Goal: Communication & Community: Share content

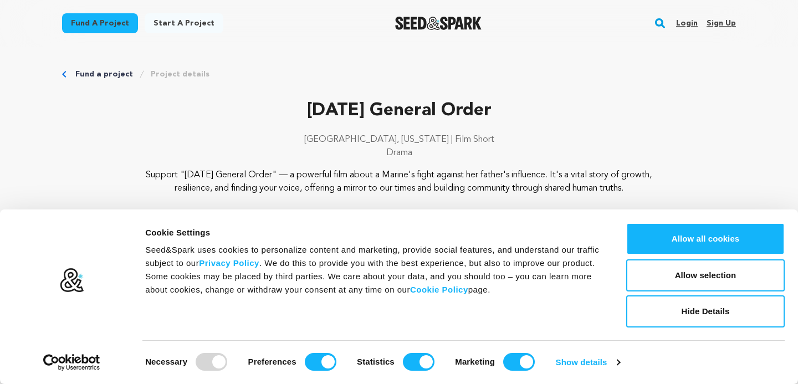
click at [685, 20] on link "Login" at bounding box center [687, 23] width 22 height 18
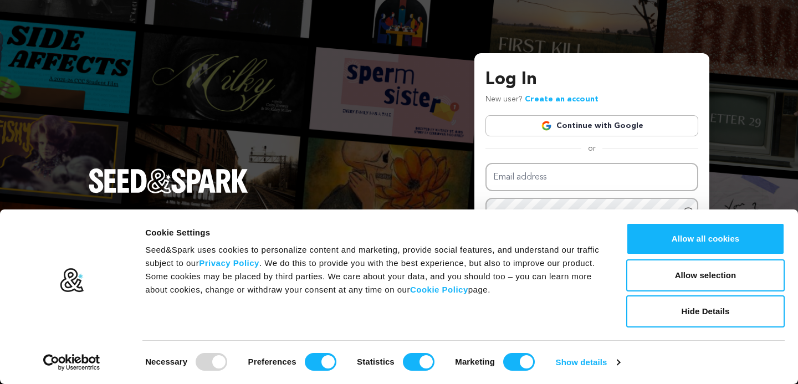
type input "Chancedollard@gmail.com"
click at [621, 134] on link "Continue with Google" at bounding box center [592, 125] width 213 height 21
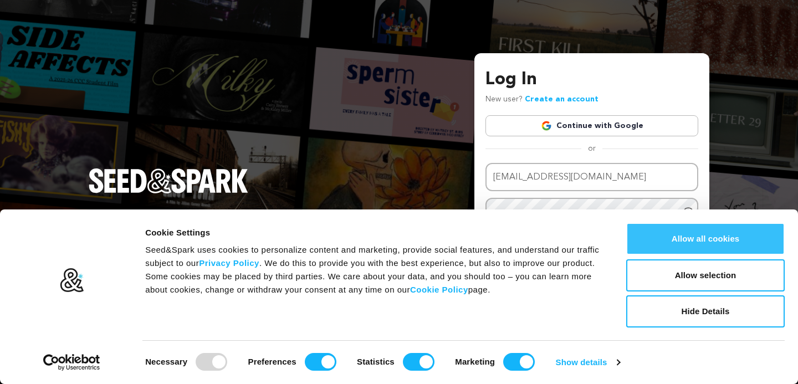
click at [672, 246] on button "Allow all cookies" at bounding box center [705, 239] width 159 height 32
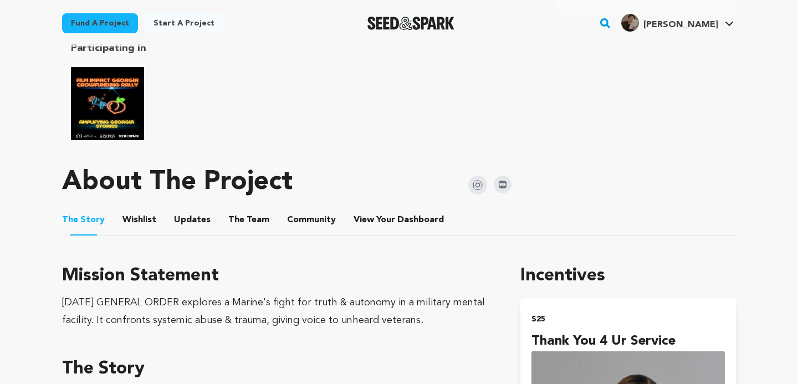
scroll to position [588, 0]
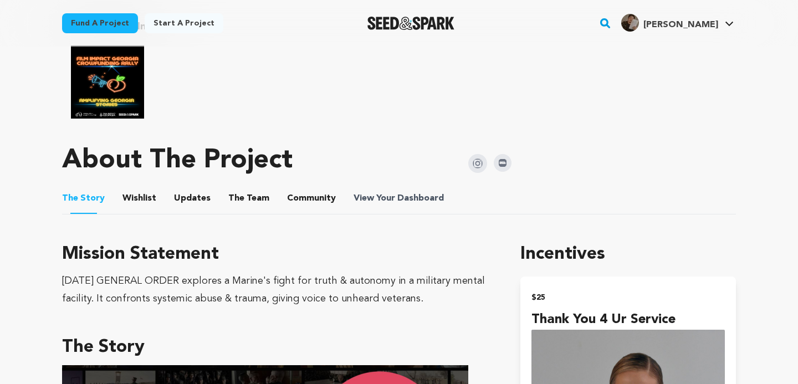
click at [416, 194] on span "Dashboard" at bounding box center [420, 198] width 47 height 13
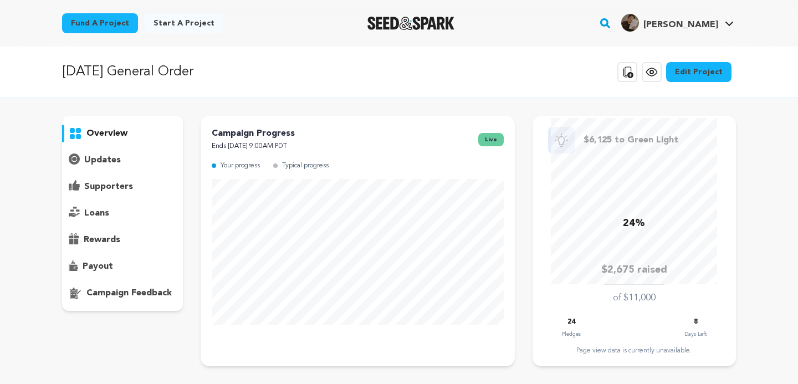
click at [101, 160] on p "updates" at bounding box center [102, 160] width 37 height 13
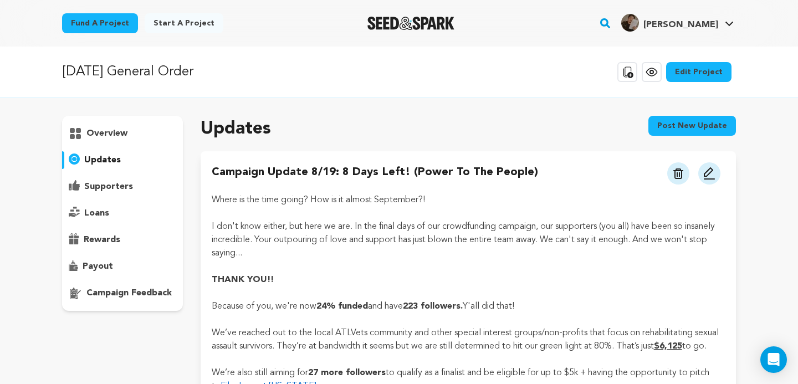
click at [710, 174] on img at bounding box center [709, 173] width 13 height 13
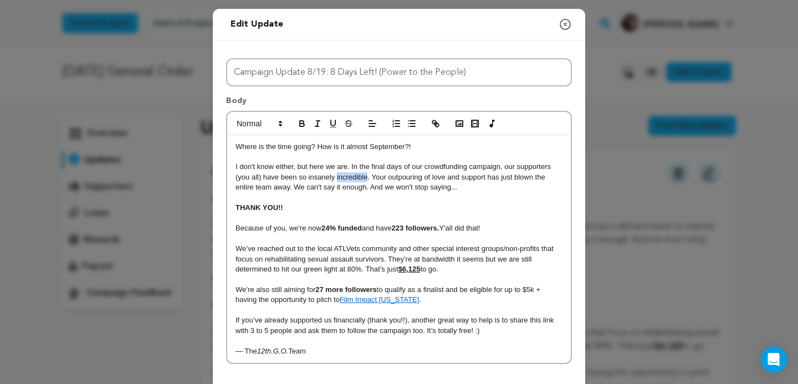
drag, startPoint x: 368, startPoint y: 177, endPoint x: 337, endPoint y: 175, distance: 30.5
click at [337, 175] on p "I don't know either, but here we are. In the final days of our crowdfunding cam…" at bounding box center [399, 177] width 327 height 30
click at [446, 193] on p at bounding box center [399, 198] width 327 height 10
click at [441, 188] on p "I don't know either, but here we are. In the final days of our crowdfunding cam…" at bounding box center [399, 177] width 327 height 30
click at [408, 227] on strong "223 followers." at bounding box center [415, 228] width 48 height 8
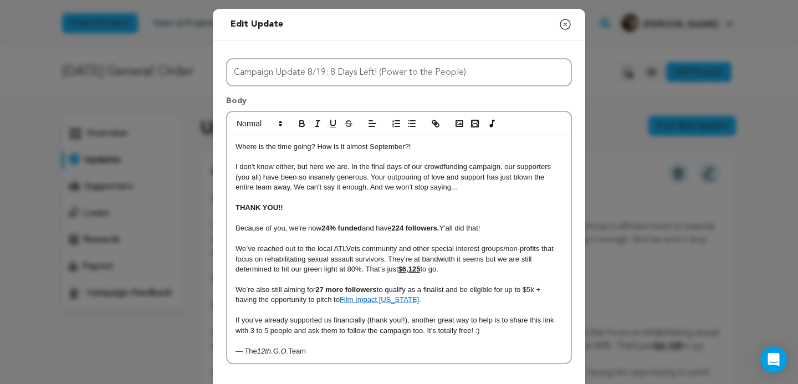
click at [386, 262] on p "We’ve reached out to the local ATLVets community and other special interest gro…" at bounding box center [399, 259] width 327 height 30
click at [486, 261] on p "We’ve reached out to the local ATLVets community and other special interest gro…" at bounding box center [399, 259] width 327 height 30
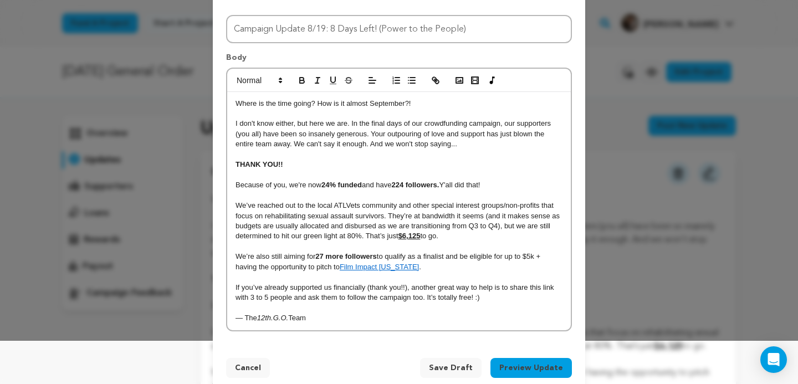
scroll to position [44, 0]
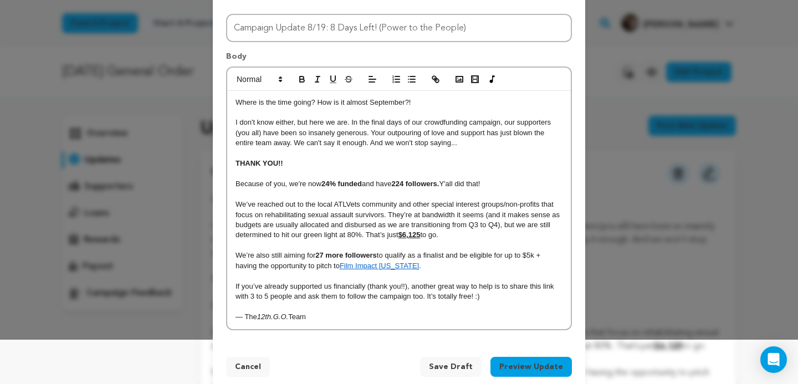
click at [325, 256] on strong "27 more followers" at bounding box center [346, 255] width 62 height 8
click at [429, 269] on p "We’re also still aiming for 26 more followers to qualify as a finalist and be e…" at bounding box center [399, 261] width 327 height 21
drag, startPoint x: 465, startPoint y: 259, endPoint x: 446, endPoint y: 259, distance: 18.3
click at [446, 259] on p "We’re also still aiming for 26 more followers to qualify as a finalist and be e…" at bounding box center [399, 261] width 327 height 21
click at [444, 253] on p "We’re also still aiming for 26 more followers to qualify as a finalis, be eligi…" at bounding box center [399, 261] width 327 height 21
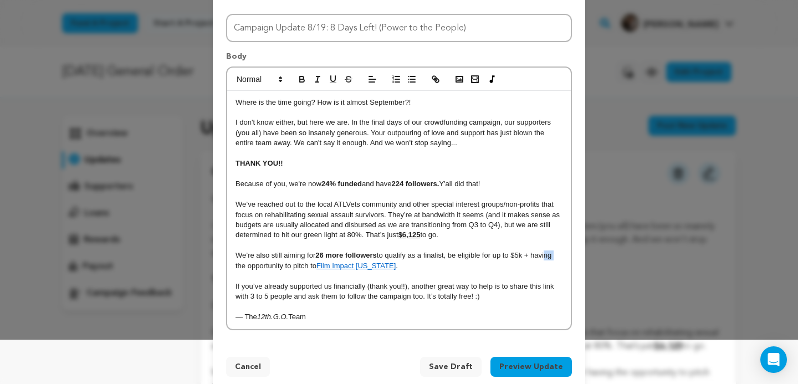
drag, startPoint x: 555, startPoint y: 257, endPoint x: 546, endPoint y: 258, distance: 10.0
click at [546, 258] on p "We’re also still aiming for 26 more followers to qualify as a finalist, be elig…" at bounding box center [399, 261] width 327 height 21
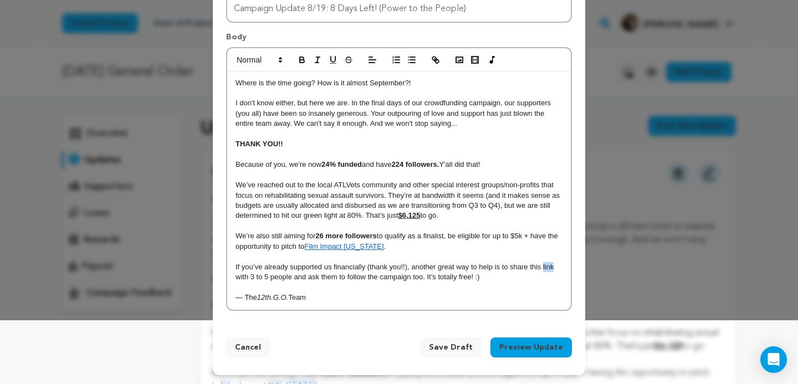
drag, startPoint x: 543, startPoint y: 267, endPoint x: 553, endPoint y: 268, distance: 10.0
click at [553, 268] on p "If you’ve already supported us financially (thank you!!), another great way to …" at bounding box center [399, 272] width 327 height 21
click at [438, 57] on icon "button" at bounding box center [436, 60] width 10 height 10
paste input "https://seedandspark.com/fund/the-twelfth-general-order?token=4555a67288f5937f4…"
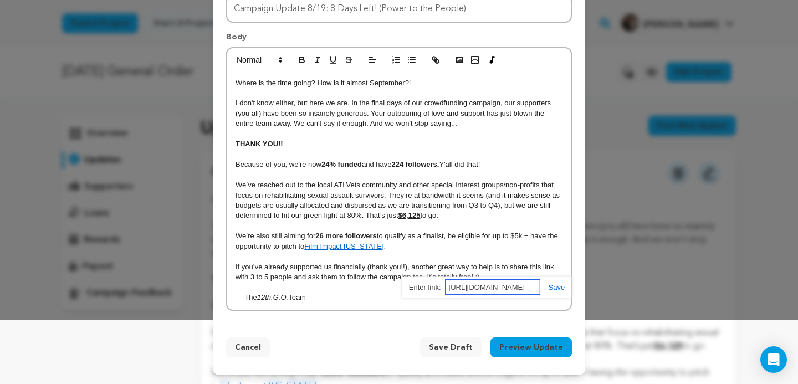
type input "https://seedandspark.com/fund/the-twelfth-general-order?token=4555a67288f5937f4…"
click at [551, 287] on link at bounding box center [553, 287] width 26 height 8
click at [491, 277] on p "If you’ve already supported us financially (thank you!!), another great way to …" at bounding box center [399, 272] width 327 height 21
click at [518, 353] on button "Preview Update" at bounding box center [531, 348] width 81 height 20
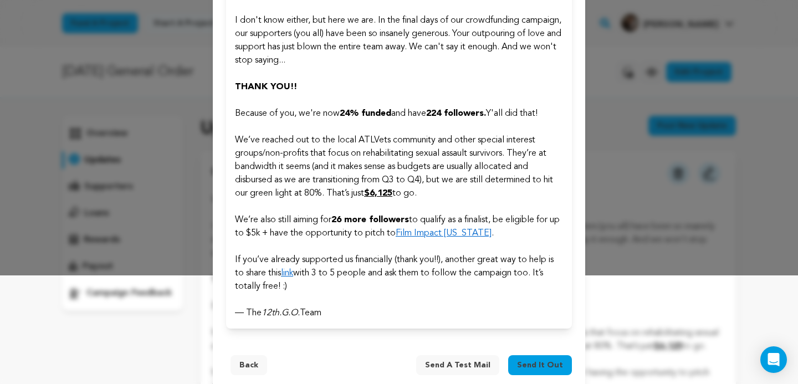
scroll to position [126, 0]
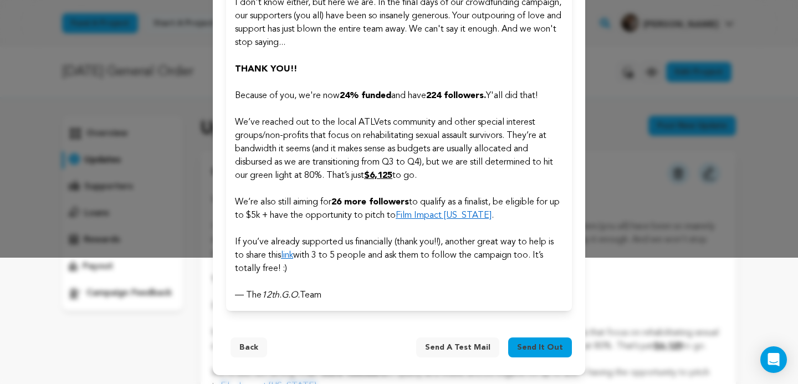
click at [526, 344] on span "Send it out" at bounding box center [540, 347] width 46 height 11
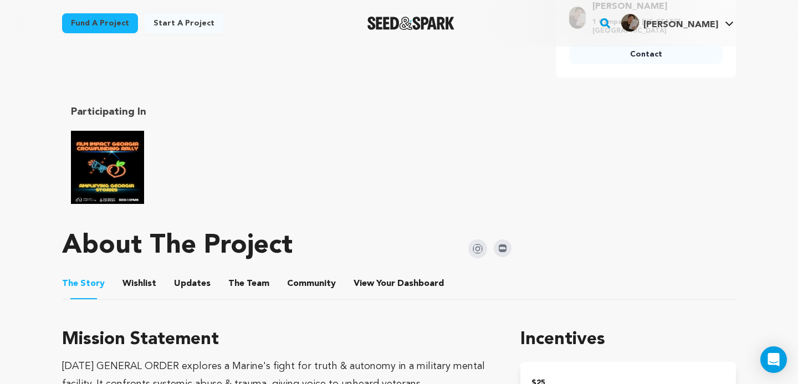
scroll to position [549, 0]
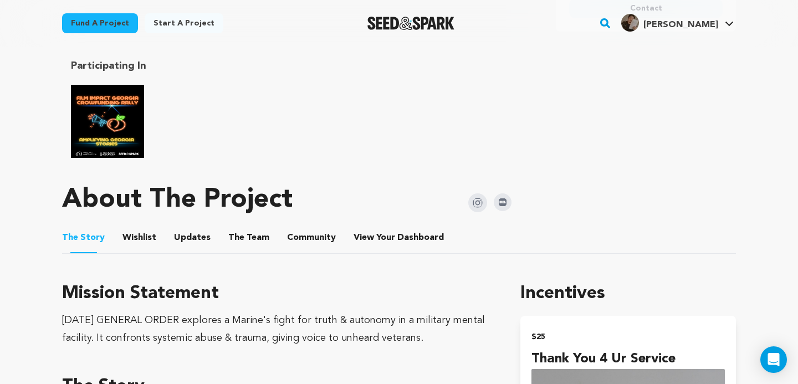
click at [179, 231] on button "Updates" at bounding box center [192, 240] width 27 height 27
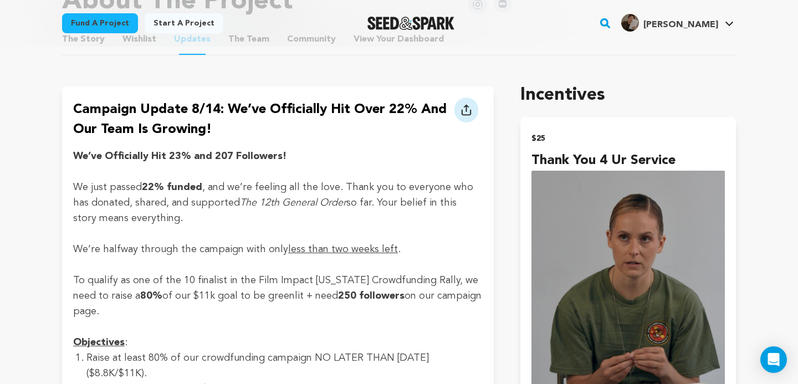
scroll to position [749, 0]
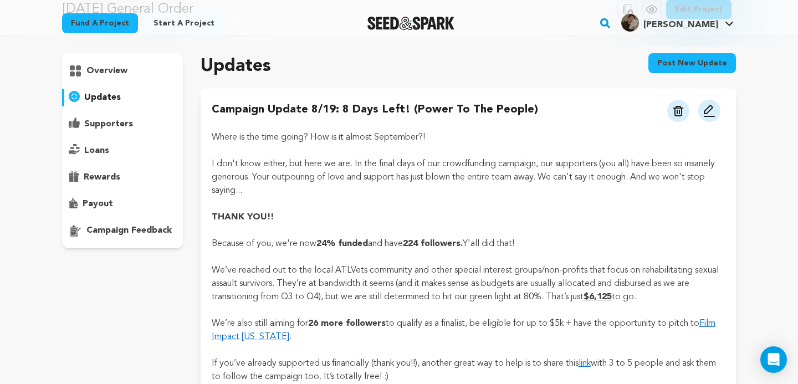
scroll to position [62, 0]
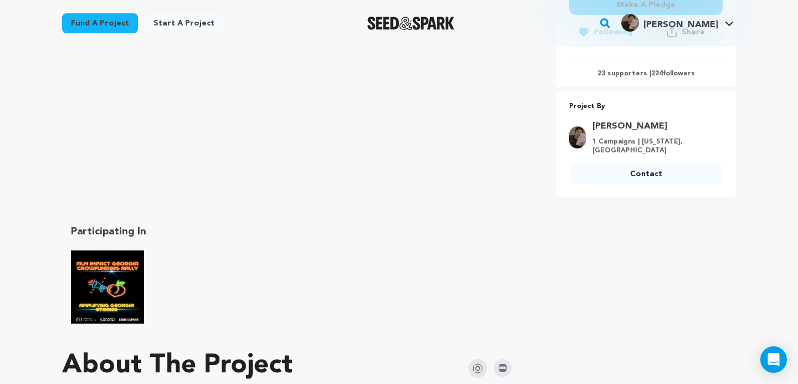
scroll to position [405, 0]
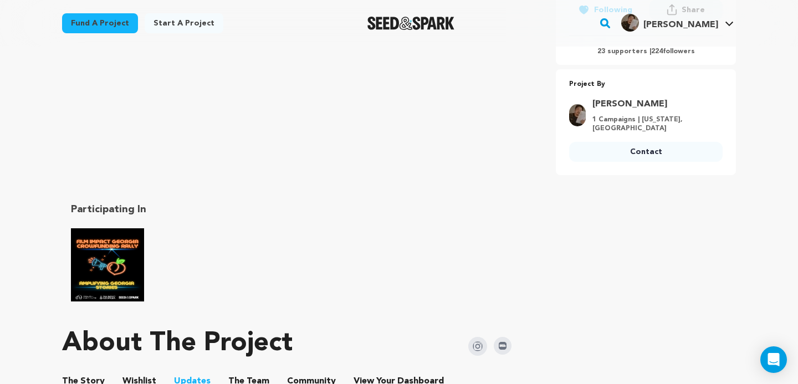
click at [146, 254] on div at bounding box center [110, 265] width 78 height 78
click at [137, 257] on img "Film Impact Georgia Rally" at bounding box center [107, 264] width 73 height 73
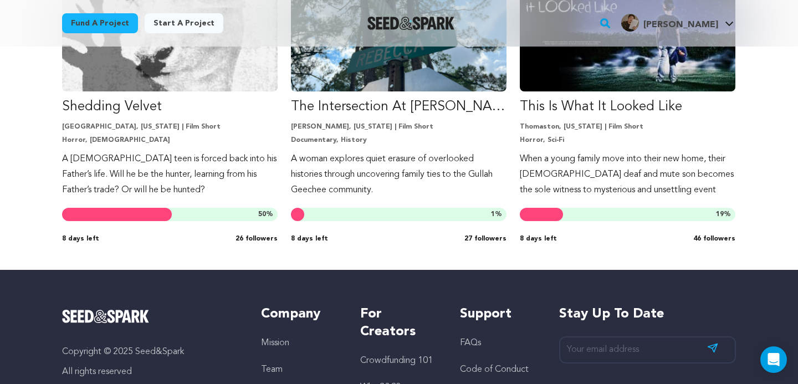
scroll to position [2423, 0]
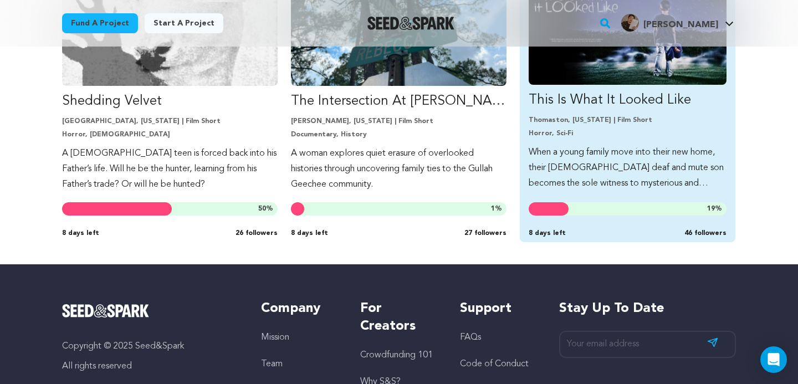
click at [620, 140] on link "This Is What It Looked Like Thomaston, [US_STATE] | Film Short Horror, Sci-Fi W…" at bounding box center [628, 82] width 198 height 217
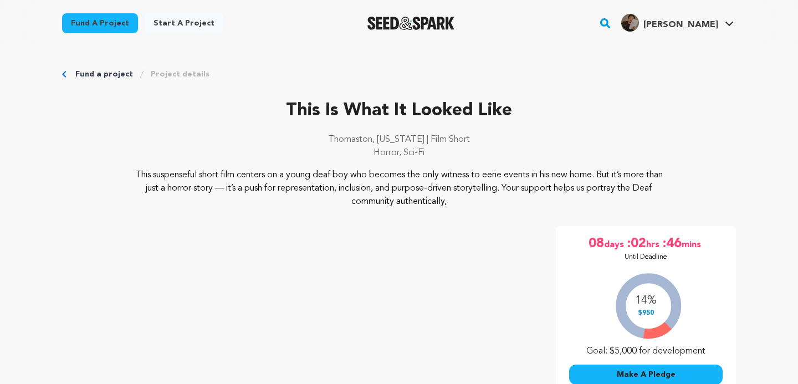
scroll to position [37, 0]
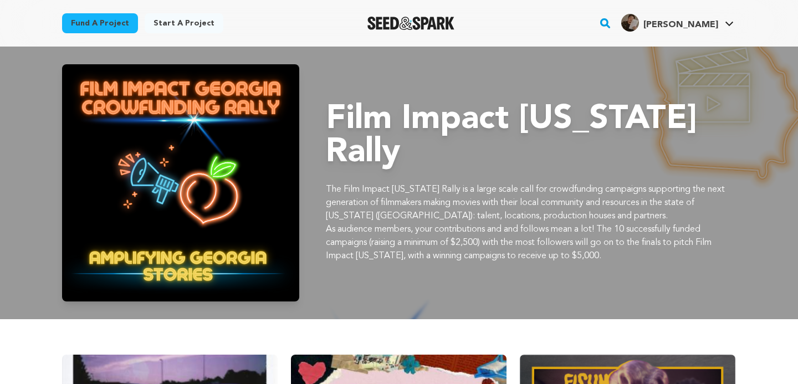
scroll to position [2423, 0]
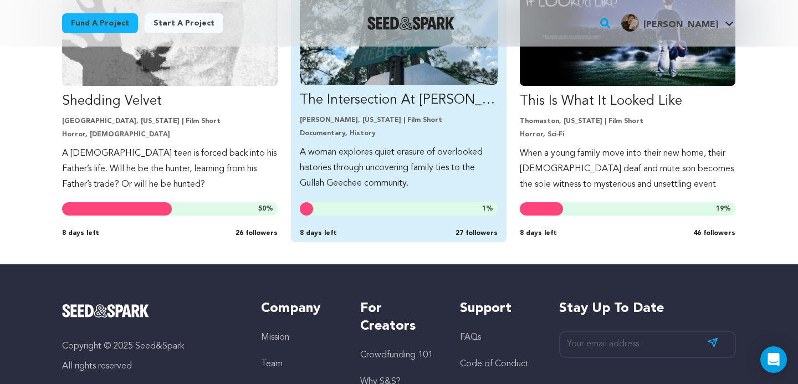
click at [352, 124] on p "Perry, Georgia | Film Short" at bounding box center [399, 120] width 198 height 9
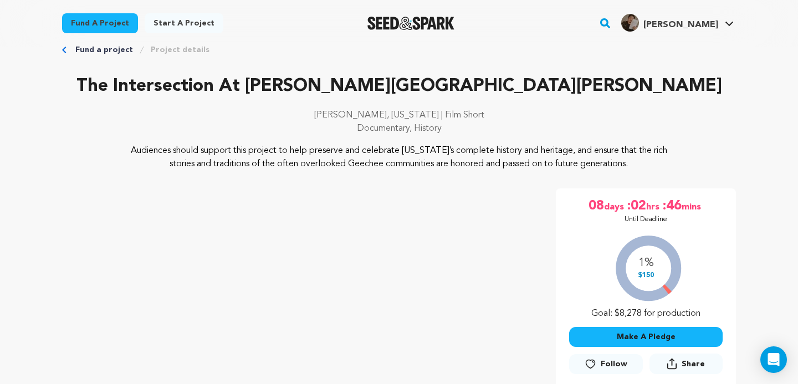
scroll to position [32, 0]
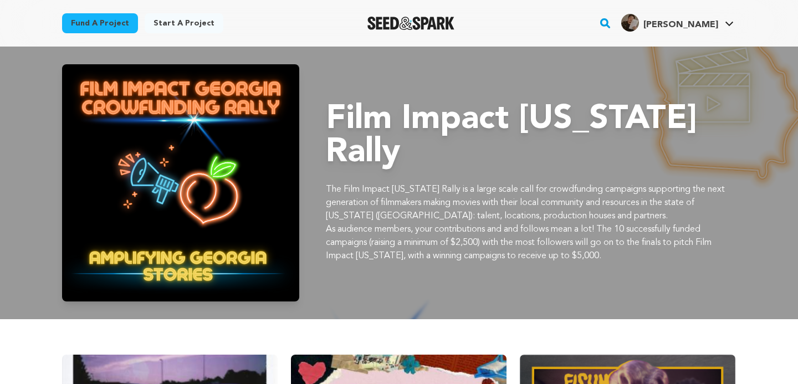
scroll to position [2423, 0]
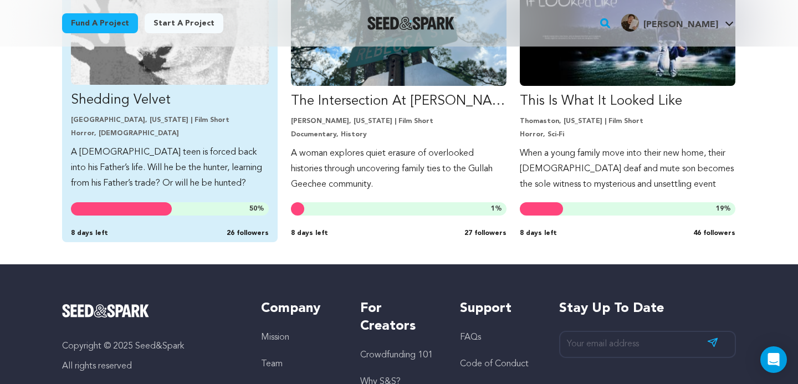
click at [160, 180] on p "A Transgender teen is forced back into his Father’s life. Will he be the hunter…" at bounding box center [170, 168] width 198 height 47
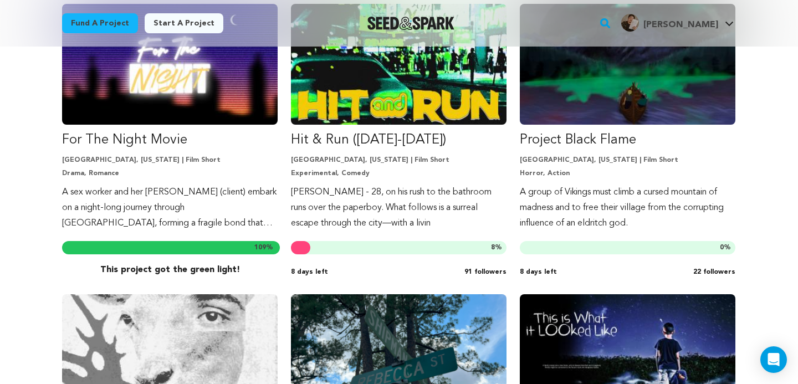
scroll to position [2093, 0]
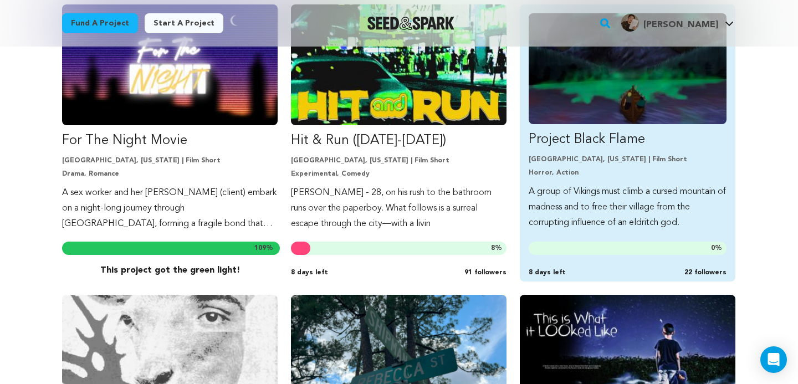
click at [595, 227] on p "A group of Vikings must climb a cursed mountain of madness and to free their vi…" at bounding box center [628, 207] width 198 height 47
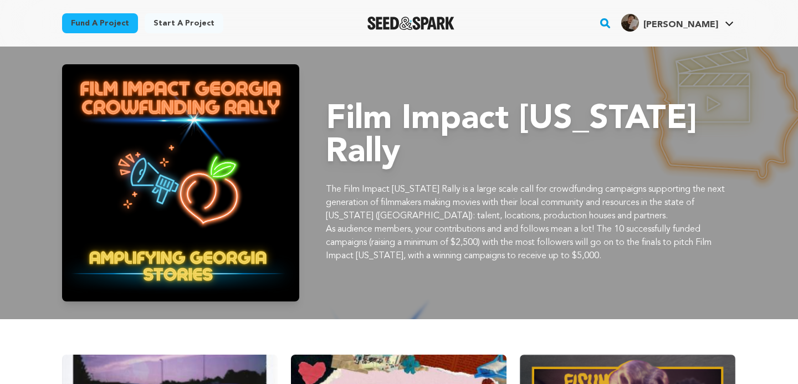
scroll to position [2093, 0]
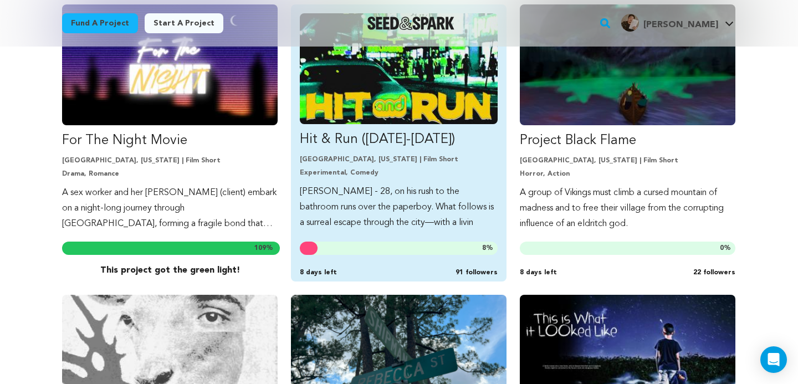
click at [400, 181] on link "Hit & Run ([DATE]-[DATE]) [GEOGRAPHIC_DATA], [US_STATE] | Film Short Experiment…" at bounding box center [399, 121] width 198 height 217
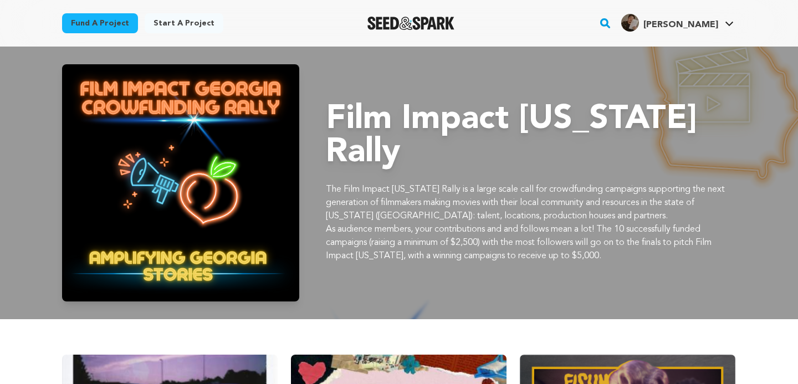
scroll to position [2093, 0]
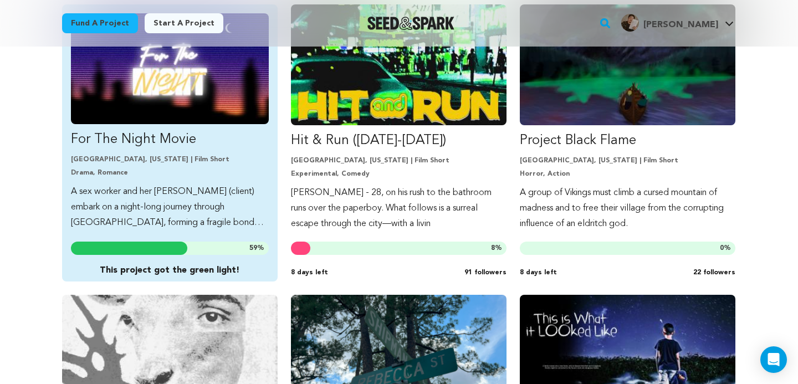
click at [213, 172] on p "Drama, Romance" at bounding box center [170, 173] width 198 height 9
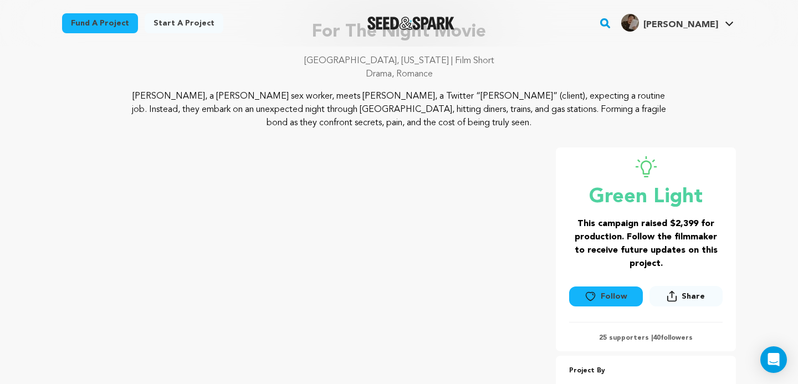
scroll to position [82, 0]
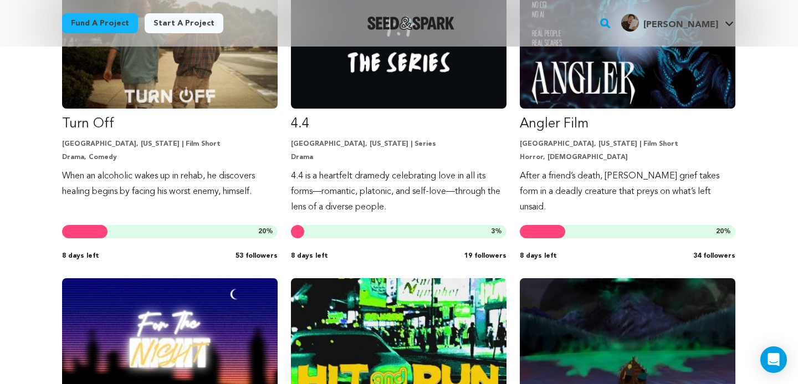
scroll to position [1818, 0]
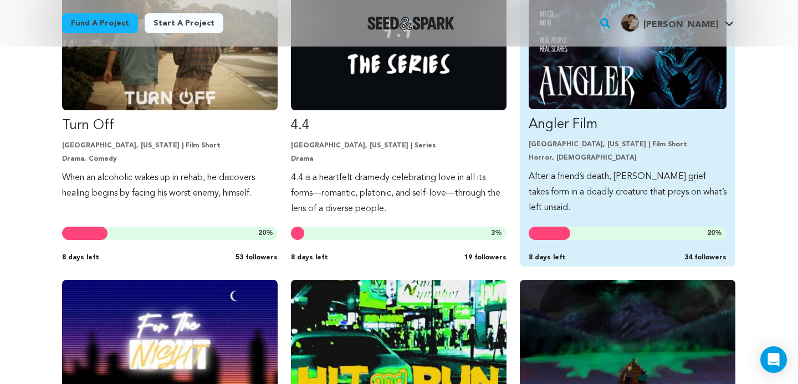
click at [589, 217] on div "Angler Film Savannah, Georgia | Film Short Horror, LGBTQ After a friend’s death…" at bounding box center [628, 127] width 216 height 277
click at [585, 196] on p "After a friend’s death, Logan’s grief takes form in a deadly creature that prey…" at bounding box center [628, 192] width 198 height 47
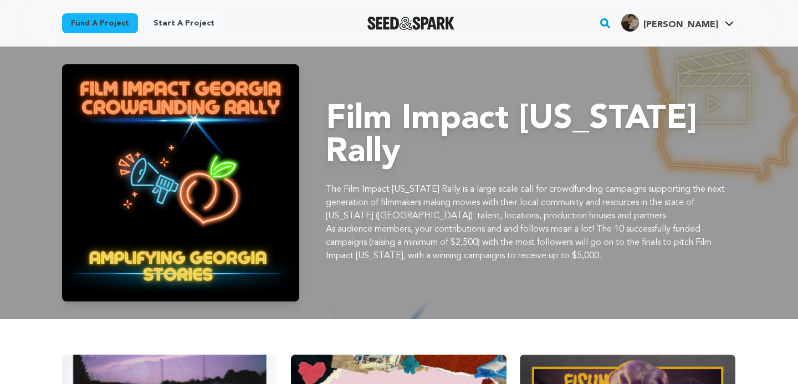
scroll to position [1818, 0]
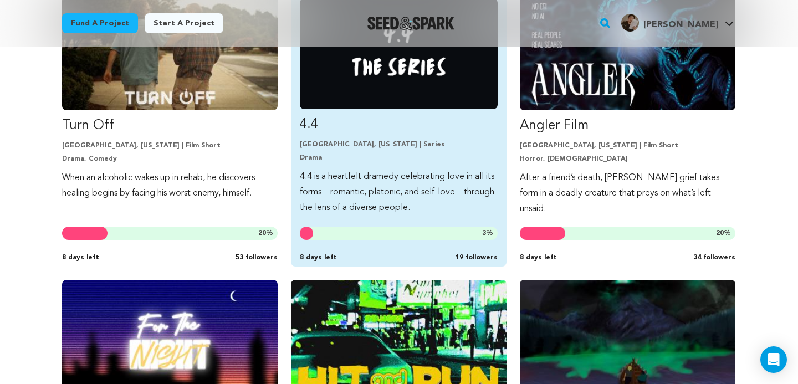
click at [392, 170] on p "4.4 is a heartfelt dramedy celebrating love in all its forms—romantic, platonic…" at bounding box center [399, 192] width 198 height 47
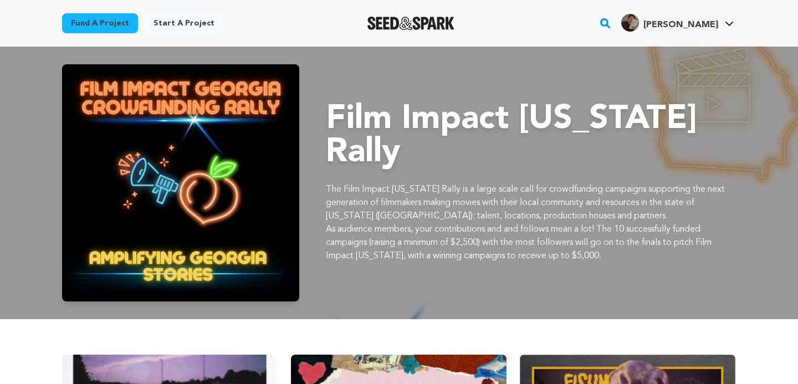
scroll to position [1818, 0]
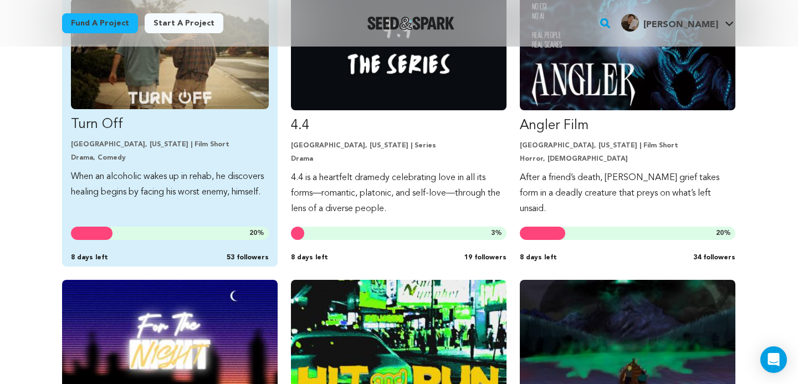
click at [162, 125] on p "Turn Off" at bounding box center [170, 125] width 198 height 18
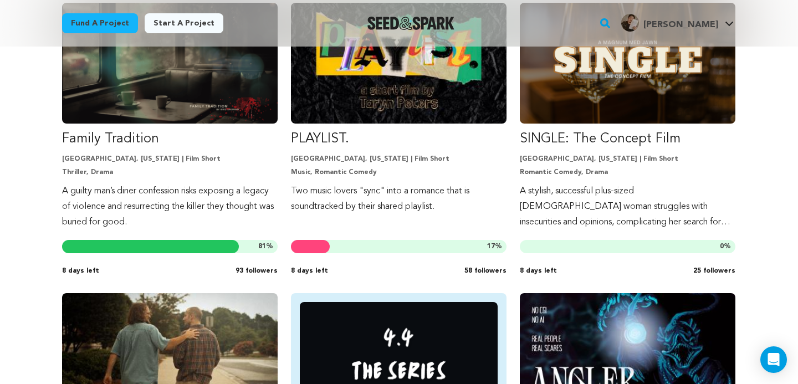
scroll to position [1506, 0]
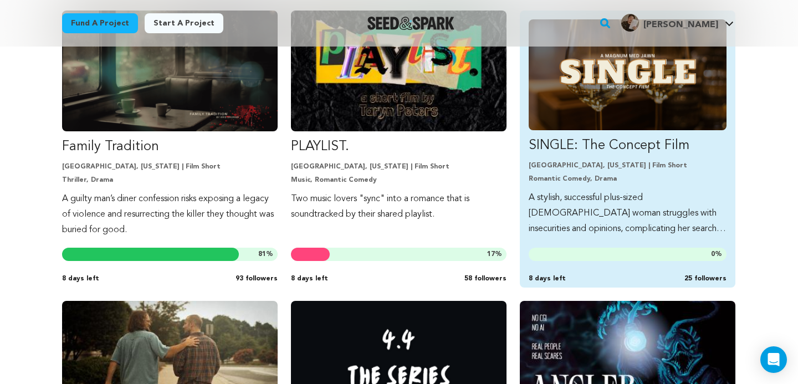
click at [600, 234] on p "A stylish, successful plus-sized Black woman struggles with insecurities and op…" at bounding box center [628, 213] width 198 height 47
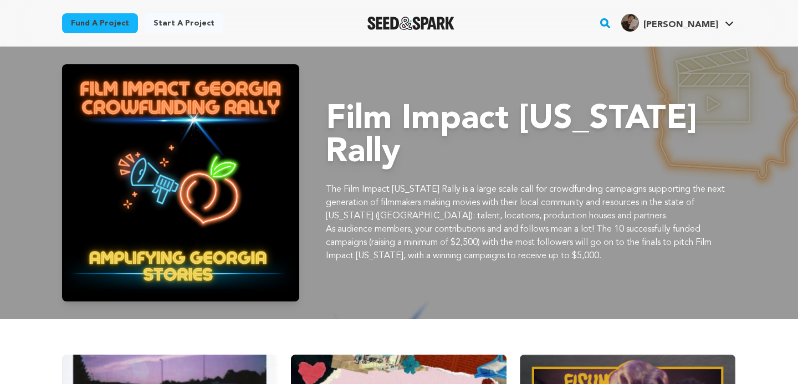
scroll to position [1506, 0]
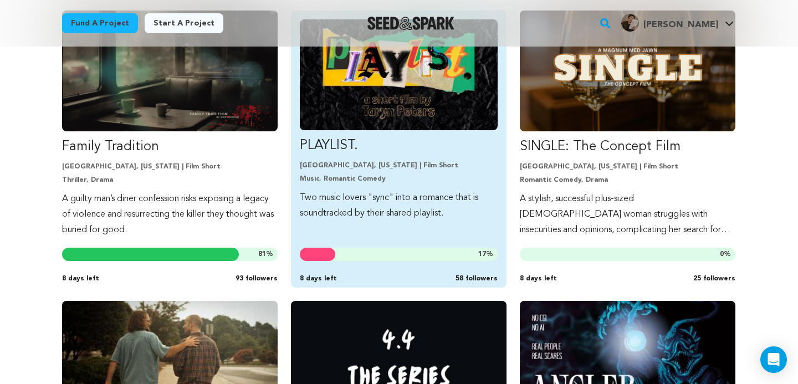
click at [402, 180] on p "Music, Romantic Comedy" at bounding box center [399, 179] width 198 height 9
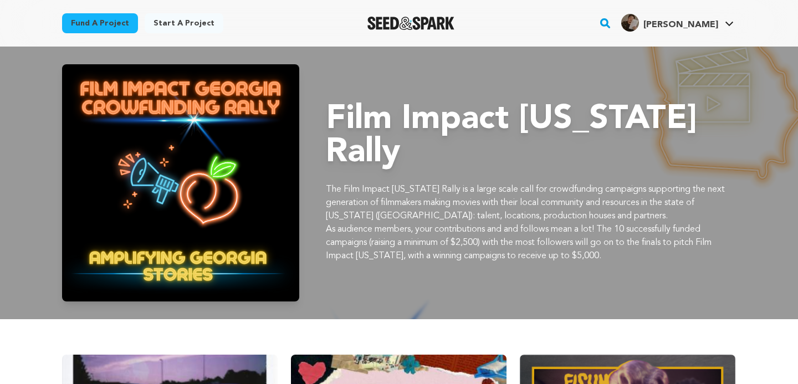
scroll to position [1506, 0]
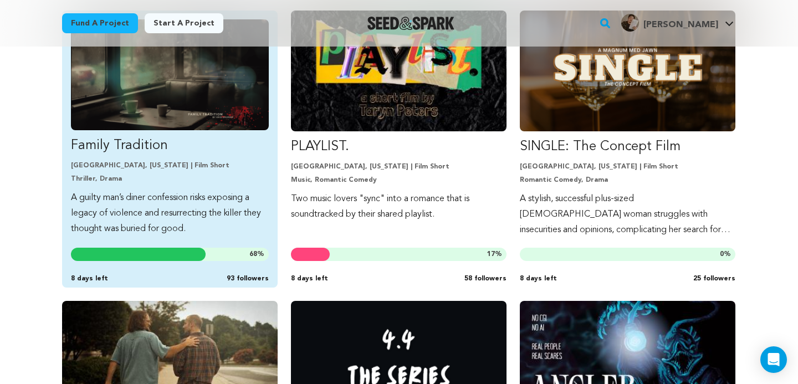
click at [182, 215] on p "A guilty man’s diner confession risks exposing a legacy of violence and resurre…" at bounding box center [170, 213] width 198 height 47
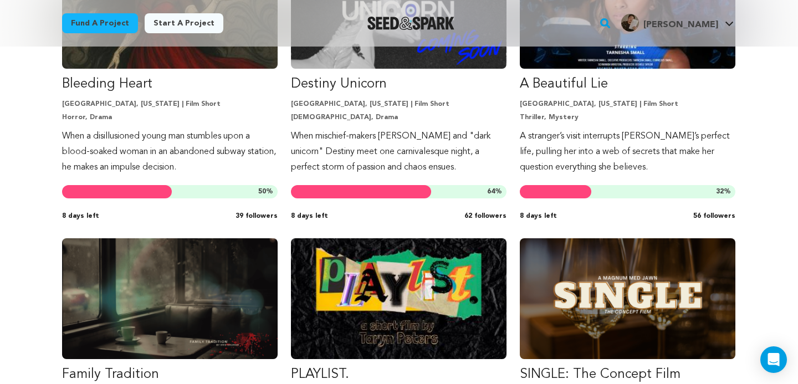
scroll to position [1266, 0]
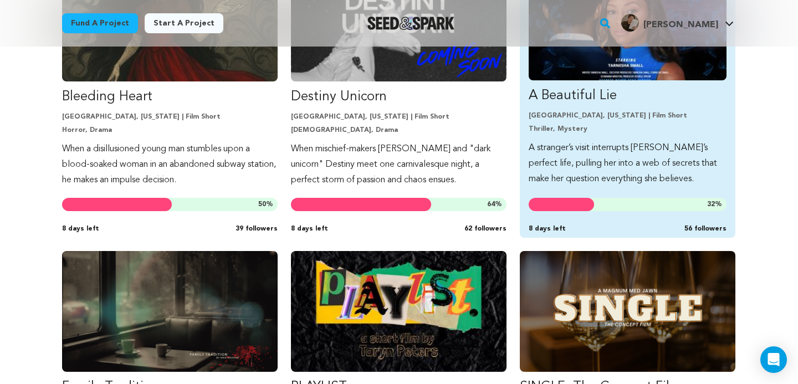
click at [608, 172] on p "A stranger’s visit interrupts [PERSON_NAME]’s perfect life, pulling her into a …" at bounding box center [628, 163] width 198 height 47
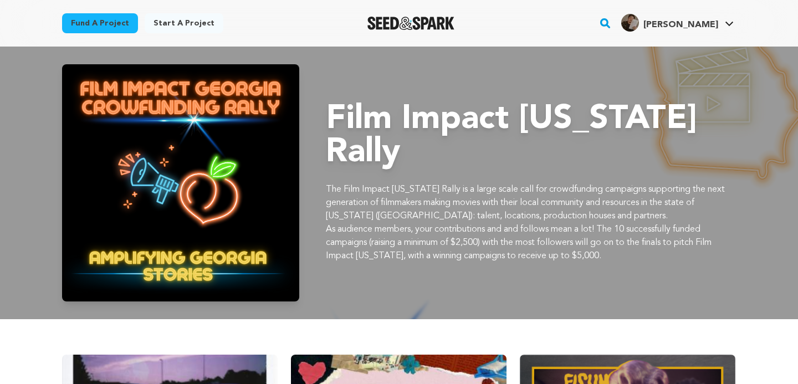
scroll to position [1266, 0]
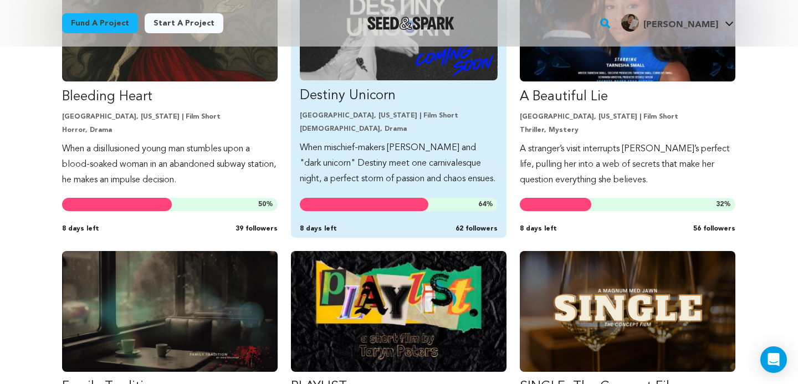
click at [456, 148] on p "When mischief-makers Alex and "dark unicorn" Destiny meet one carnivalesque nig…" at bounding box center [399, 163] width 198 height 47
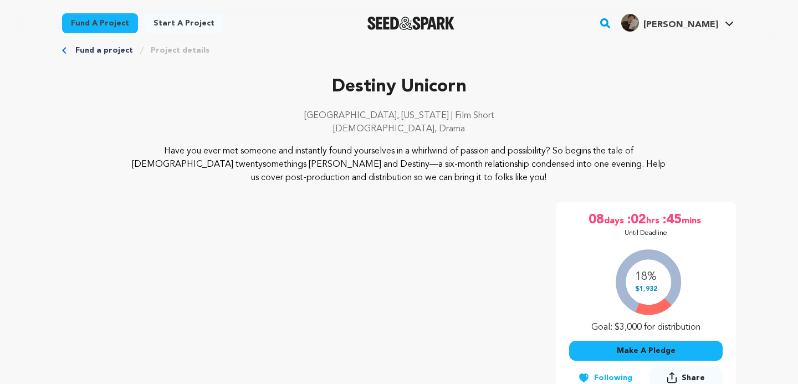
scroll to position [25, 0]
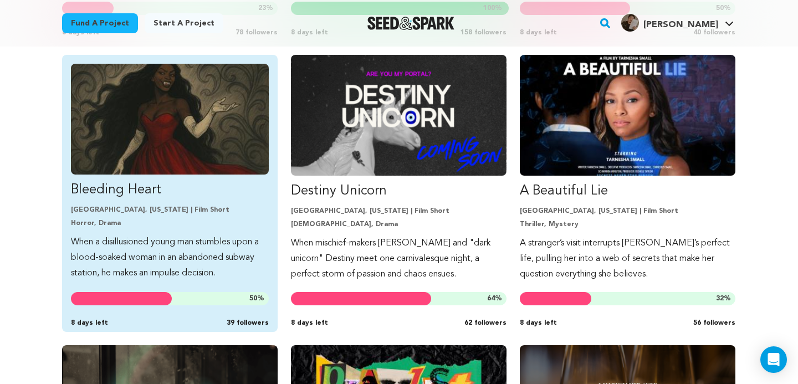
scroll to position [1166, 0]
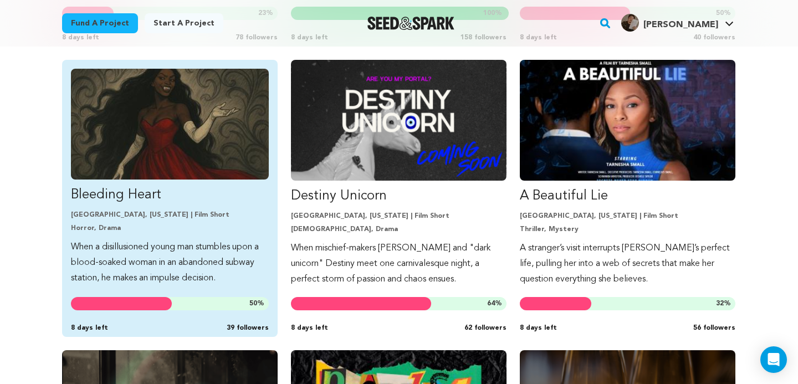
click at [208, 225] on p "Horror, Drama" at bounding box center [170, 228] width 198 height 9
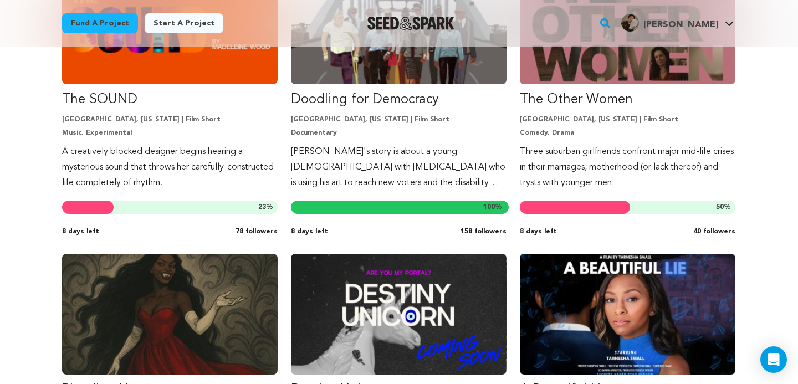
scroll to position [969, 0]
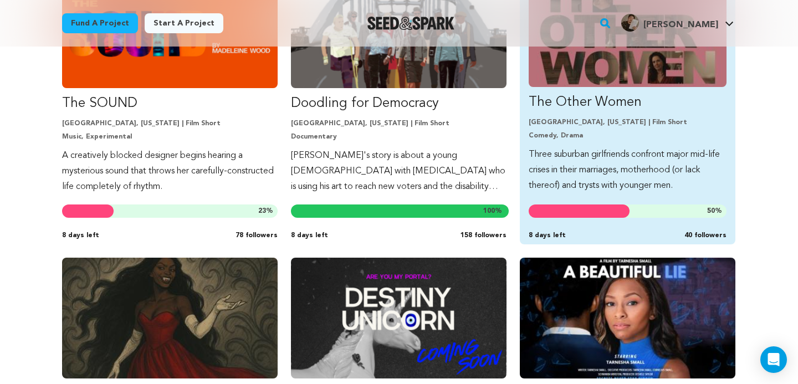
click at [591, 165] on p "Three suburban girlfriends confront major mid-life crises in their marriages, m…" at bounding box center [628, 170] width 198 height 47
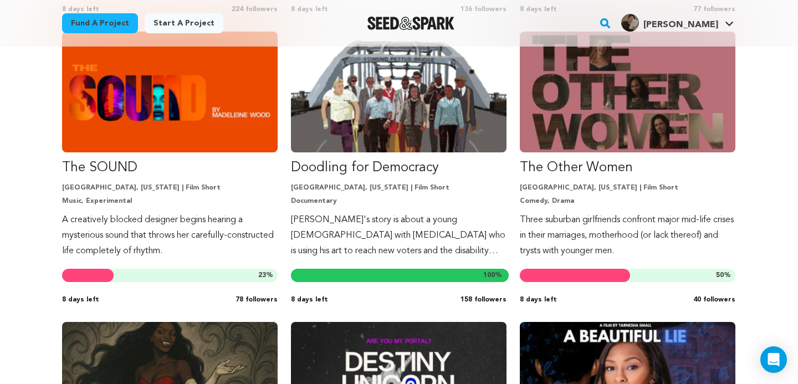
scroll to position [882, 0]
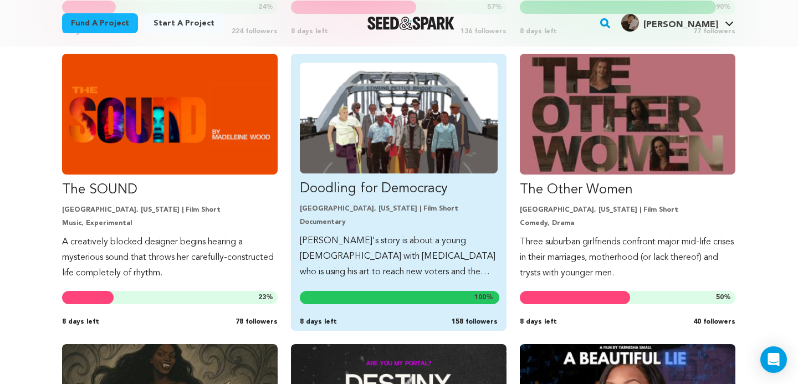
click at [422, 220] on p "Documentary" at bounding box center [399, 222] width 198 height 9
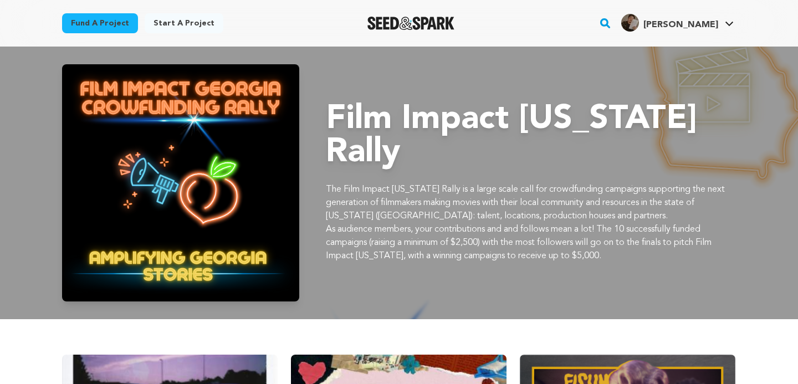
scroll to position [882, 0]
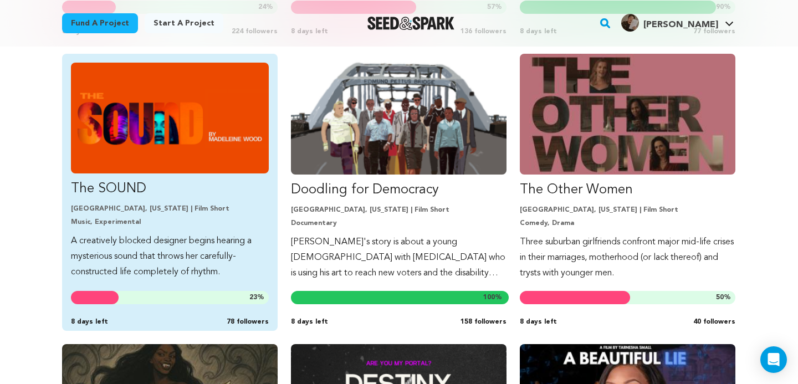
click at [155, 202] on link "The SOUND Atlanta, Georgia | Film Short Music, Experimental A creatively blocke…" at bounding box center [170, 171] width 198 height 217
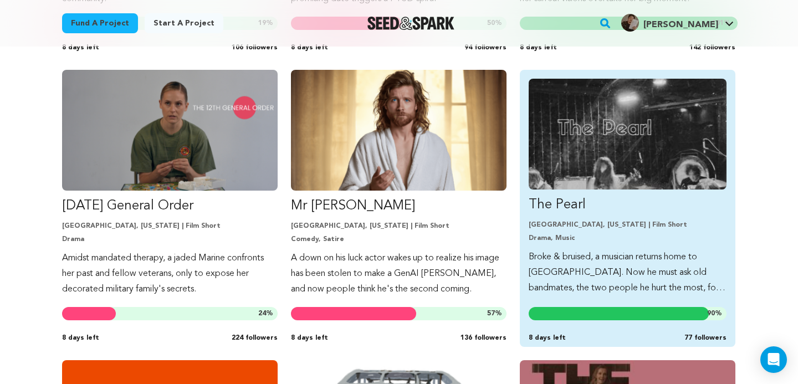
scroll to position [567, 0]
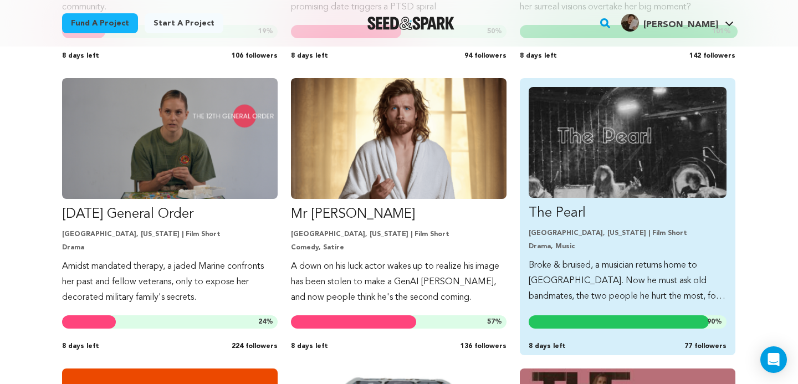
click at [623, 263] on p "Broke & bruised, a musician returns home to [GEOGRAPHIC_DATA]. Now he must ask …" at bounding box center [628, 281] width 198 height 47
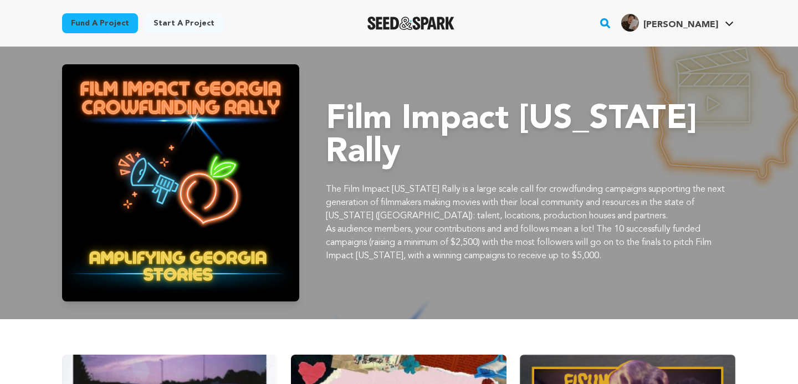
scroll to position [567, 0]
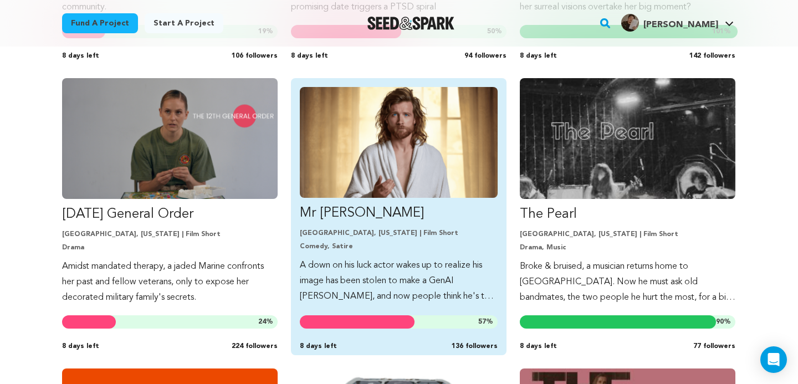
click at [381, 222] on p "Mr [PERSON_NAME]" at bounding box center [399, 214] width 198 height 18
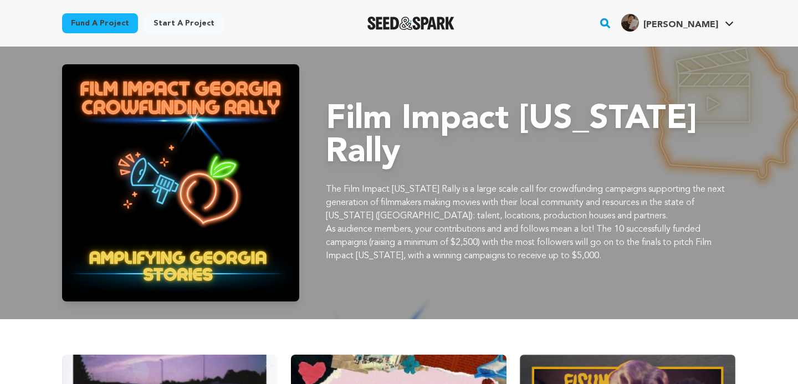
scroll to position [567, 0]
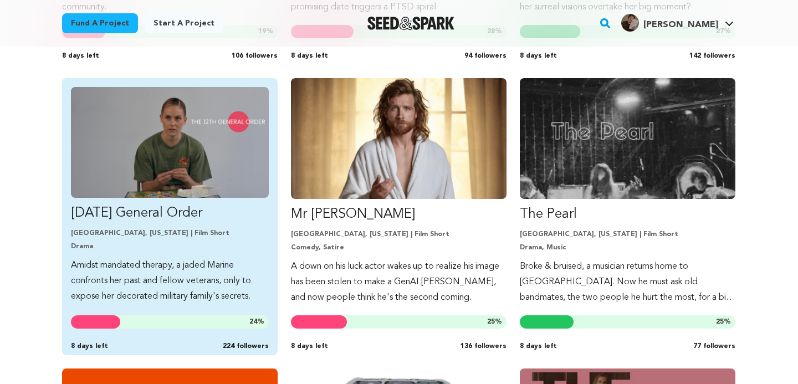
click at [147, 200] on link "The Twelfth General Order Atlanta, Georgia | Film Short Drama Amidst mandated t…" at bounding box center [170, 195] width 198 height 217
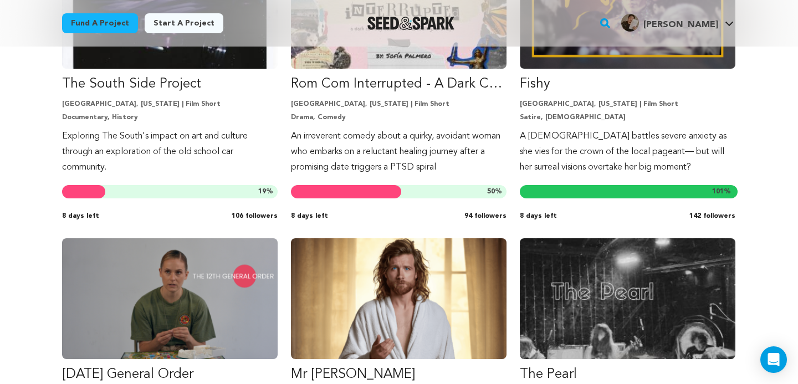
scroll to position [321, 0]
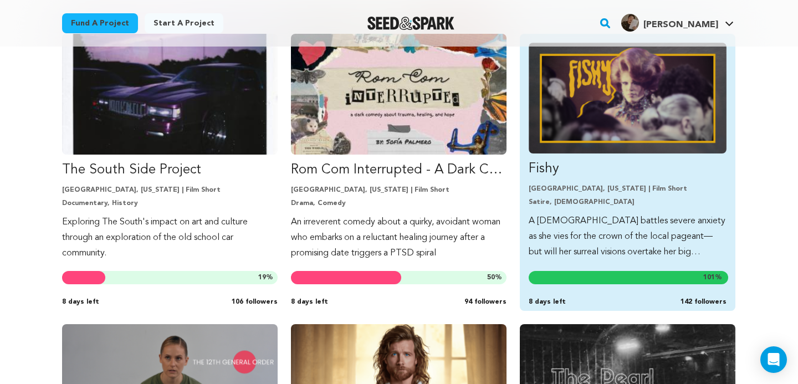
click at [584, 203] on p "Satire, [DEMOGRAPHIC_DATA]" at bounding box center [628, 202] width 198 height 9
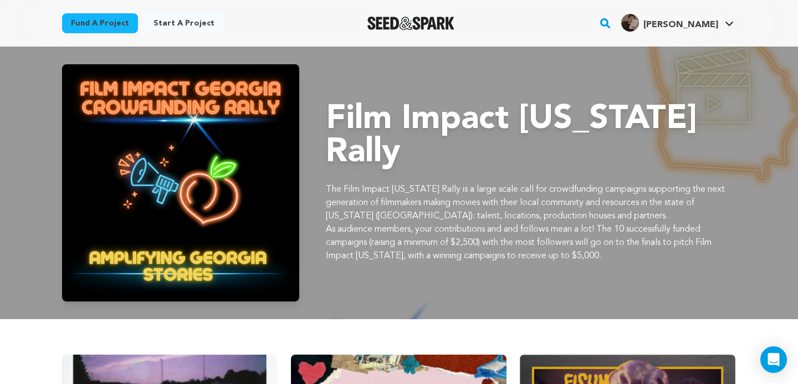
scroll to position [321, 0]
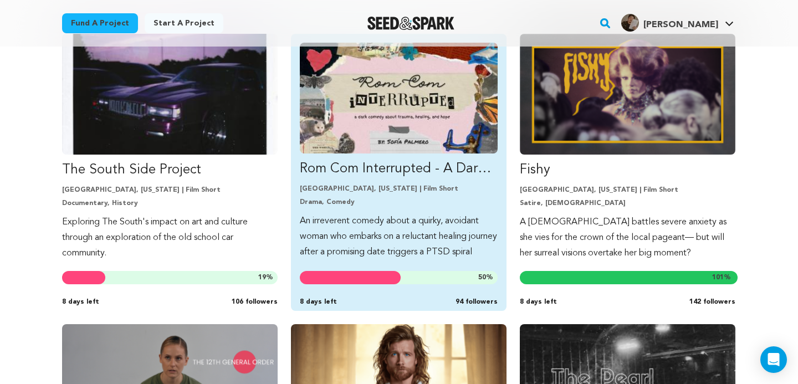
click at [430, 229] on p "An irreverent comedy about a quirky, avoidant woman who embarks on a reluctant …" at bounding box center [399, 236] width 198 height 47
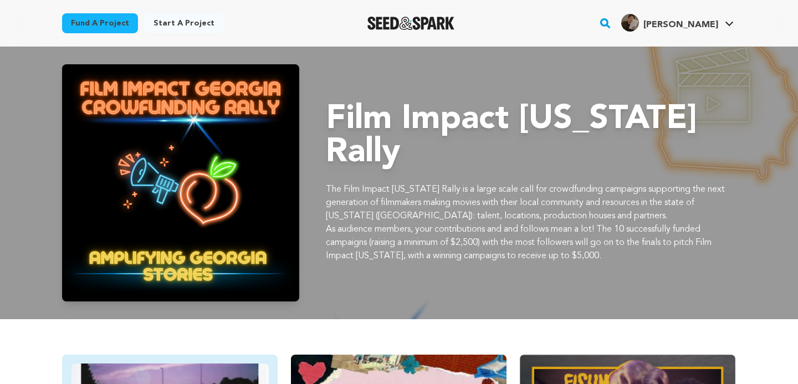
scroll to position [321, 0]
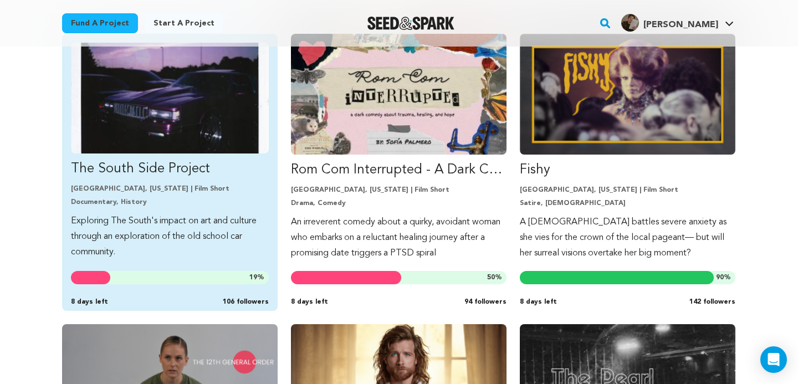
click at [150, 180] on link "The South Side Project Atlanta, Georgia | Film Short Documentary, History Explo…" at bounding box center [170, 151] width 198 height 217
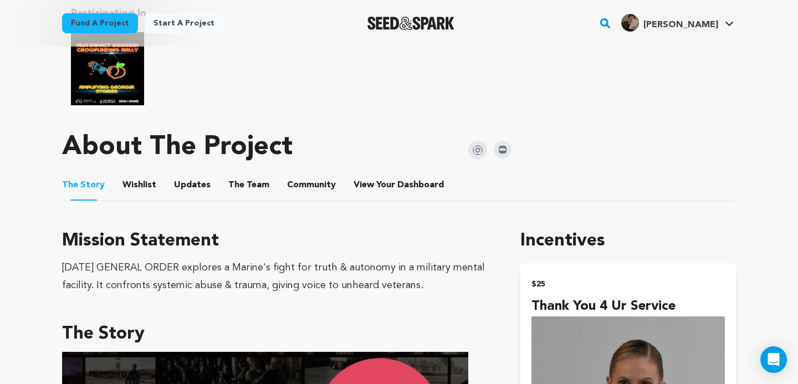
scroll to position [559, 0]
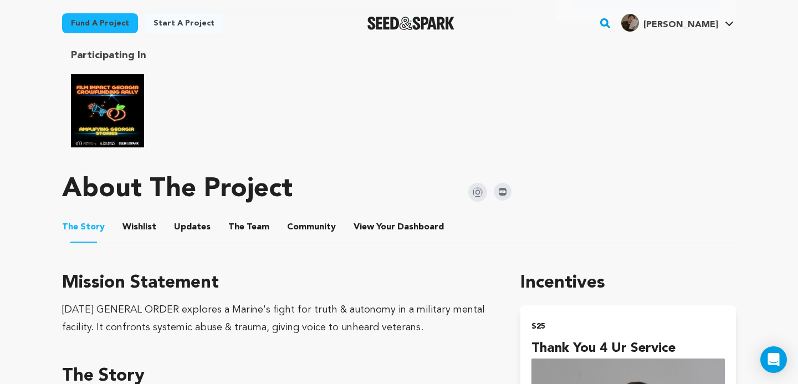
click at [201, 218] on button "Updates" at bounding box center [192, 229] width 27 height 27
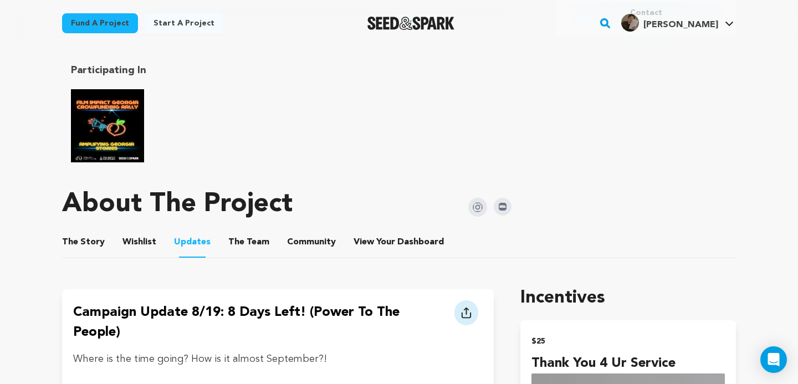
scroll to position [513, 0]
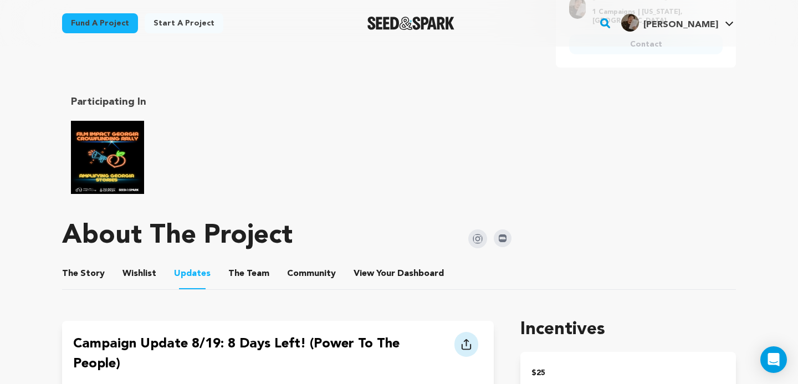
drag, startPoint x: 183, startPoint y: 166, endPoint x: 81, endPoint y: 315, distance: 181.1
copy div "Loremips Dolors 8/83: 9 Amet Cons! (Adipi el sed Doeius) Tempo inci utlabo! Etd…"
